Goal: Check status

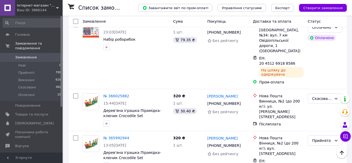
scroll to position [174, 0]
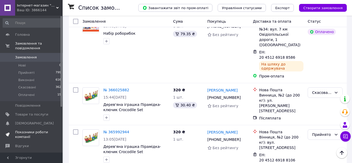
click at [26, 130] on span "Показники роботи компанії" at bounding box center [31, 134] width 33 height 9
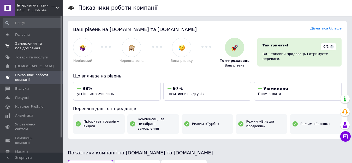
click at [35, 47] on span "Замовлення та повідомлення" at bounding box center [31, 45] width 33 height 9
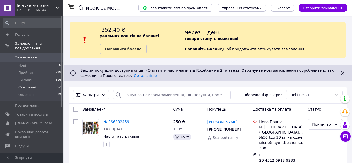
click at [60, 84] on li "Скасовані 362" at bounding box center [32, 87] width 64 height 7
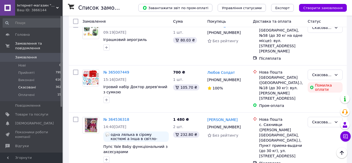
scroll to position [224, 0]
